Goal: Task Accomplishment & Management: Use online tool/utility

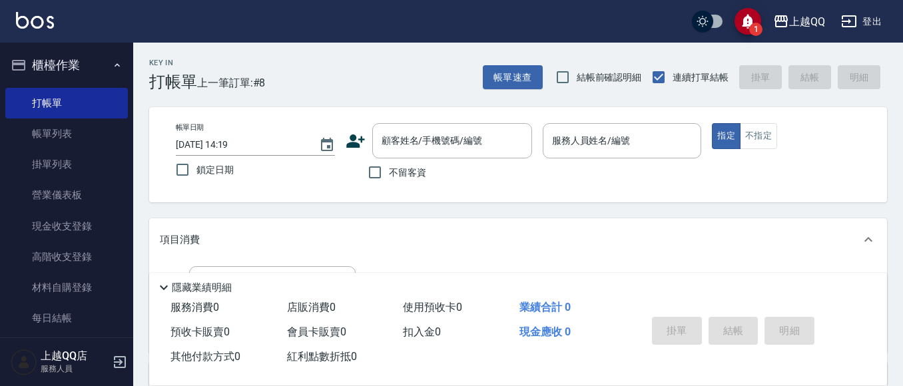
scroll to position [182, 0]
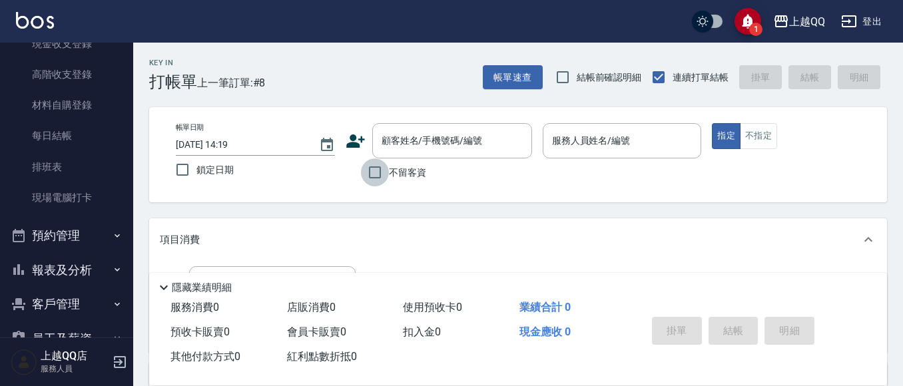
click at [367, 172] on input "不留客資" at bounding box center [375, 172] width 28 height 28
checkbox input "true"
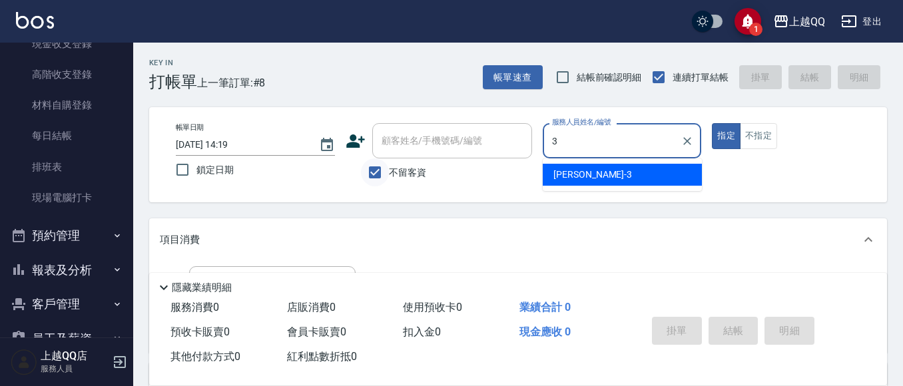
type input "3"
type button "true"
type input "佩怡-3"
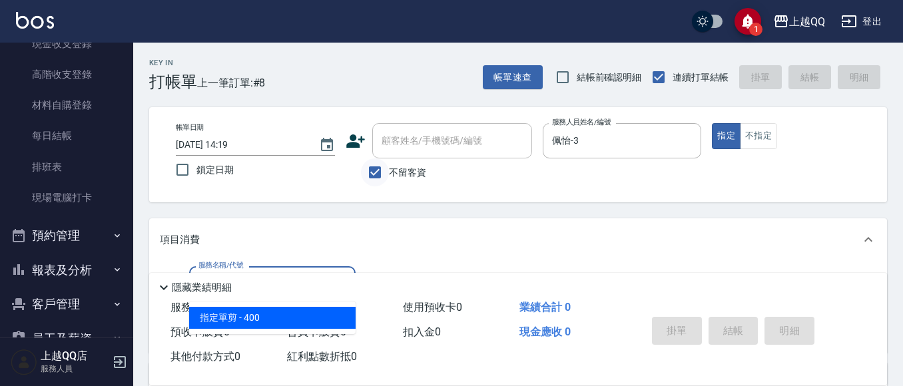
type input "指定單剪(203)"
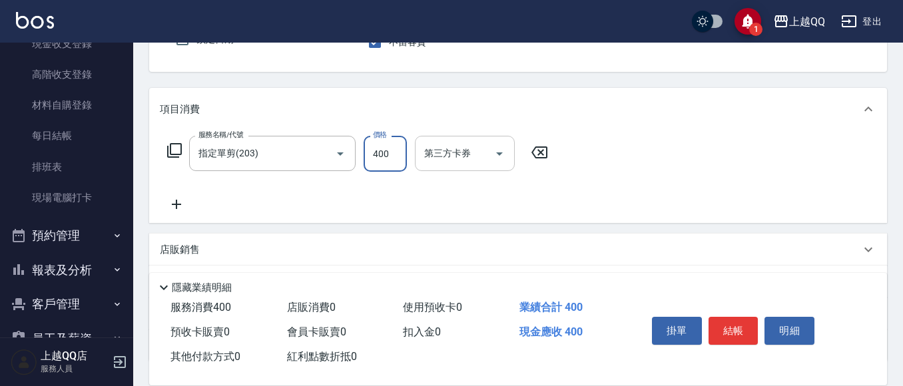
scroll to position [133, 0]
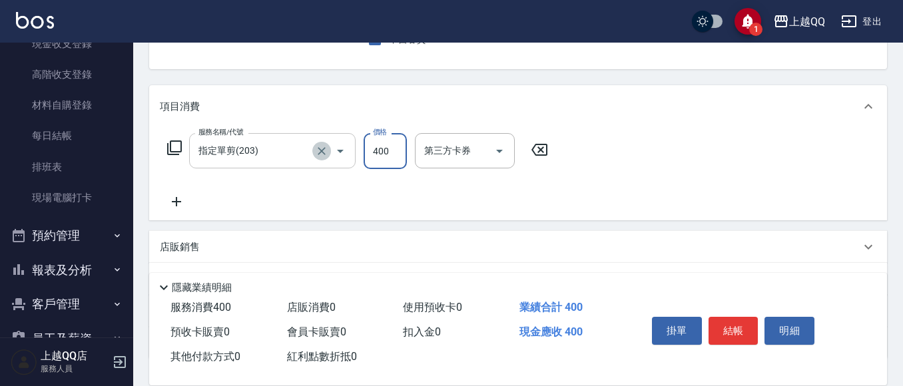
click at [317, 150] on icon "Clear" at bounding box center [321, 150] width 13 height 13
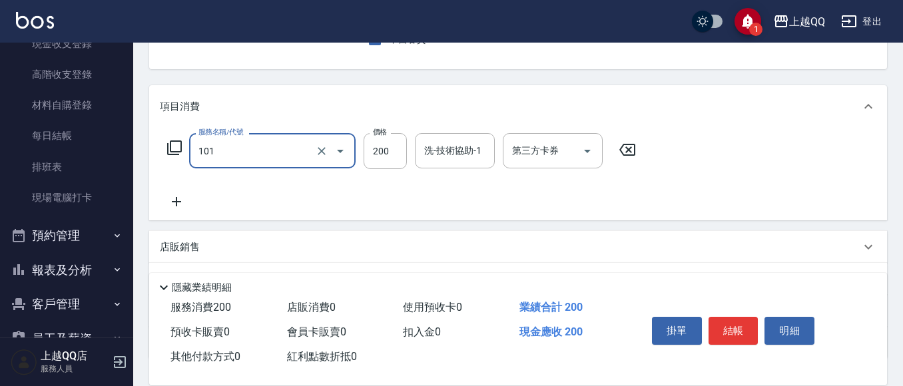
type input "洗髮(101)"
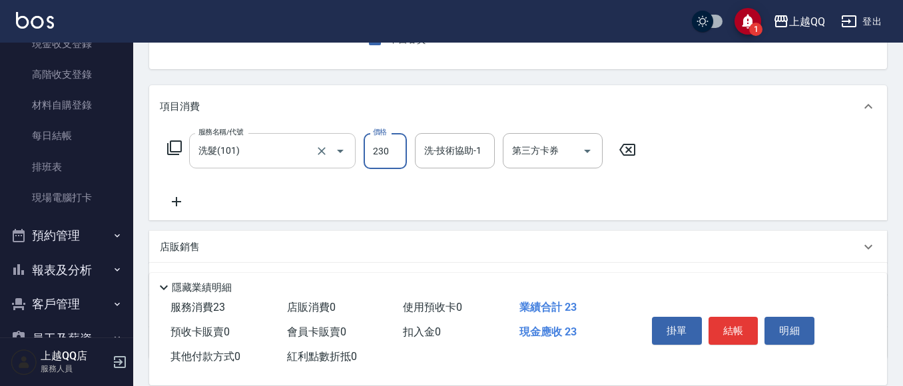
type input "230"
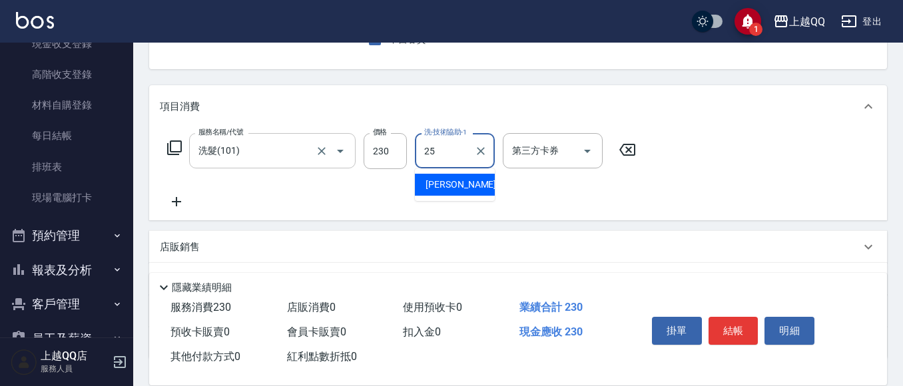
type input "[PERSON_NAME]-25"
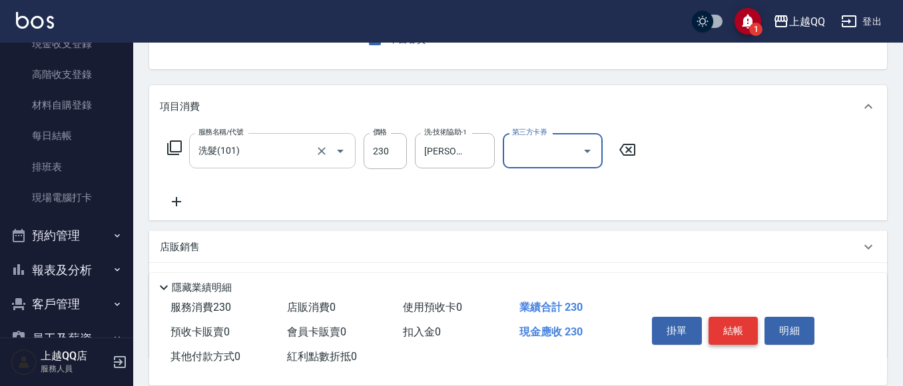
click at [732, 329] on button "結帳" at bounding box center [733, 331] width 50 height 28
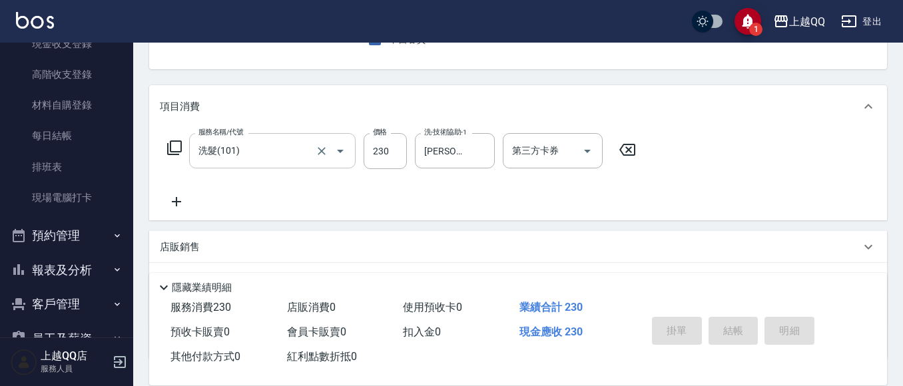
type input "[DATE] 15:04"
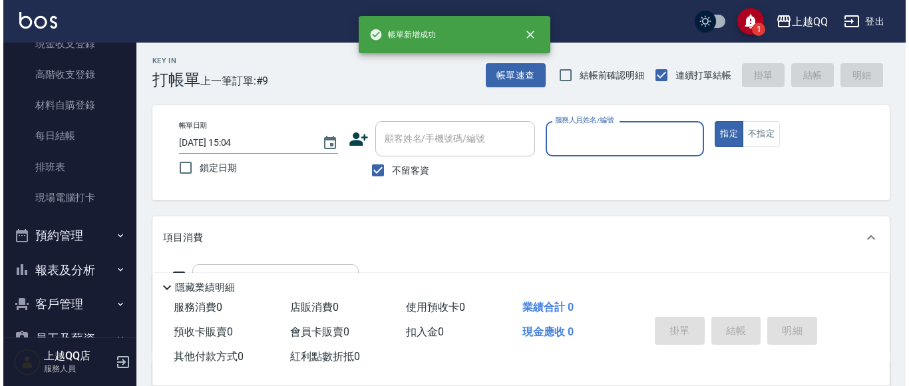
scroll to position [0, 0]
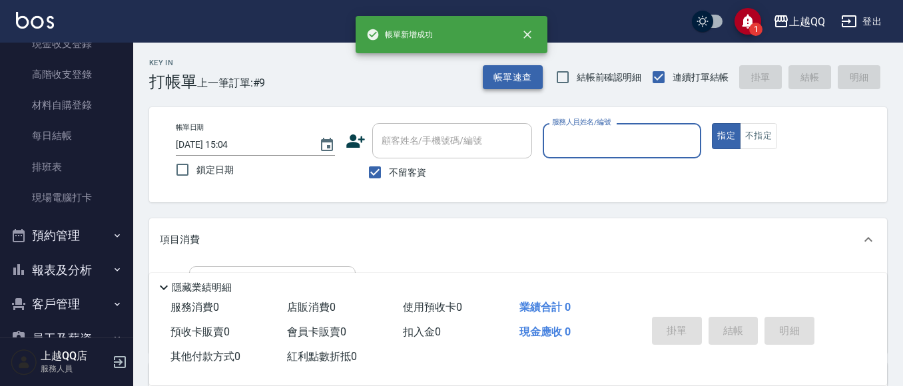
click at [506, 69] on button "帳單速查" at bounding box center [513, 77] width 60 height 25
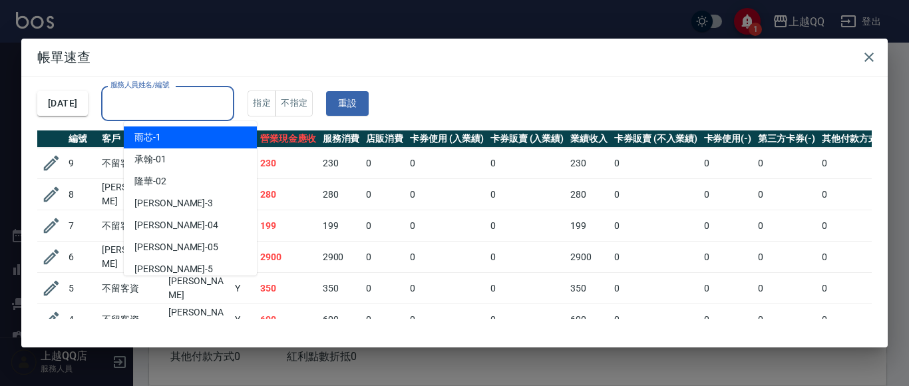
click at [225, 98] on input "服務人員姓名/編號" at bounding box center [167, 103] width 121 height 23
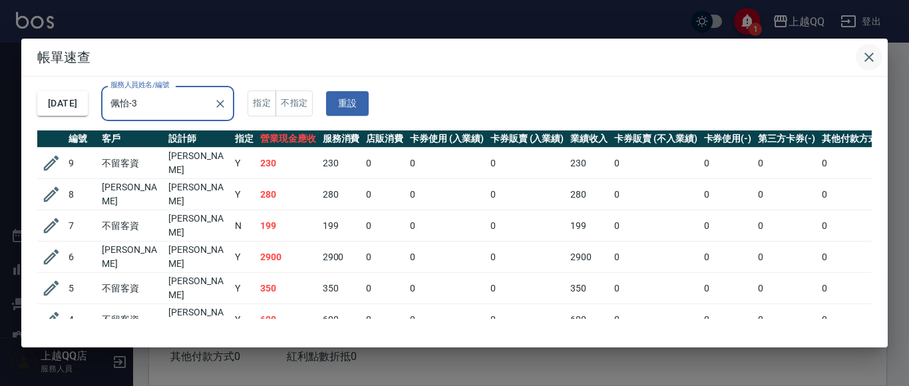
type input "佩怡-3"
click at [865, 49] on button "button" at bounding box center [869, 57] width 27 height 27
